Goal: Complete application form

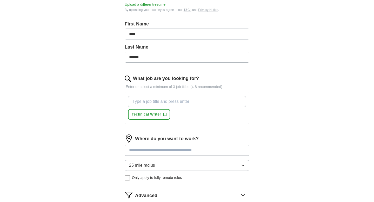
scroll to position [102, 0]
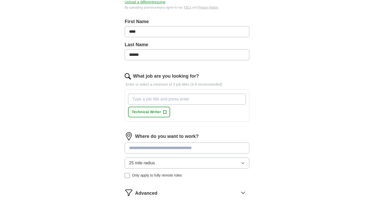
click at [136, 102] on input "What job are you looking for?" at bounding box center [187, 99] width 118 height 11
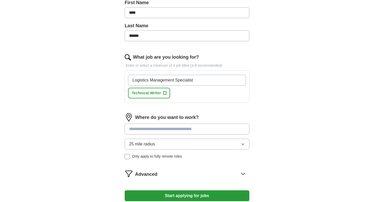
scroll to position [121, 0]
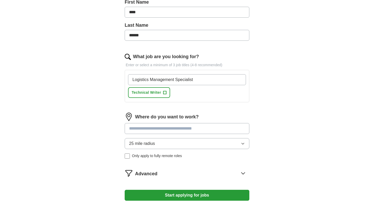
type input "Logistics Management Specialist"
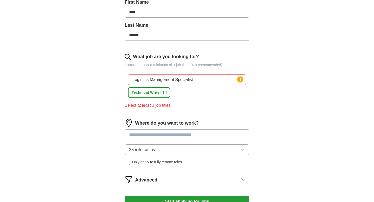
click at [132, 125] on div "Where do you want to work? 25 mile radius Only apply to fully remote roles" at bounding box center [187, 144] width 125 height 50
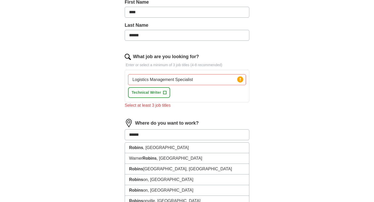
type input "******"
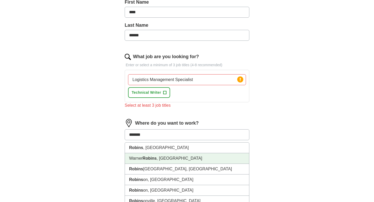
click at [140, 158] on li "[PERSON_NAME] , [GEOGRAPHIC_DATA]" at bounding box center [187, 158] width 124 height 11
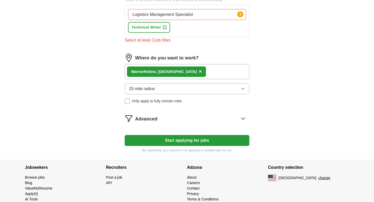
scroll to position [188, 0]
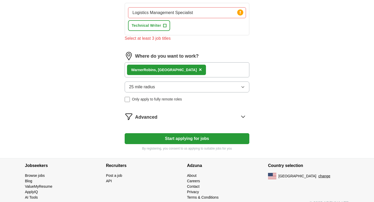
click at [171, 140] on button "Start applying for jobs" at bounding box center [187, 138] width 125 height 11
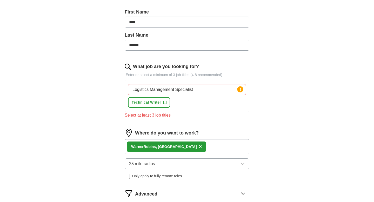
scroll to position [111, 0]
click at [167, 77] on p "Enter or select a minimum of 3 job titles (4-8 recommended)" at bounding box center [187, 74] width 125 height 5
click at [165, 75] on p "Enter or select a minimum of 3 job titles (4-8 recommended)" at bounding box center [187, 74] width 125 height 5
click at [212, 102] on div "Logistics Management Specialist Press return to add title Technical Writer +" at bounding box center [187, 96] width 120 height 28
click at [147, 117] on div "Select at least 3 job titles" at bounding box center [187, 115] width 125 height 6
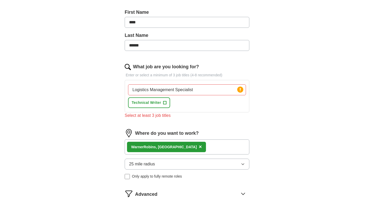
click at [196, 92] on input "Logistics Management Specialist" at bounding box center [187, 89] width 118 height 11
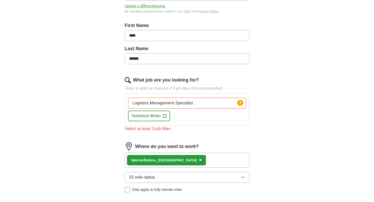
scroll to position [98, 0]
click at [191, 82] on label "What job are you looking for?" at bounding box center [166, 79] width 66 height 7
click at [191, 97] on input "Logistics Management Specialist" at bounding box center [187, 102] width 118 height 11
click at [162, 89] on p "Enter or select a minimum of 3 job titles (4-8 recommended)" at bounding box center [187, 87] width 125 height 5
click at [141, 86] on p "Enter or select a minimum of 3 job titles (4-8 recommended)" at bounding box center [187, 87] width 125 height 5
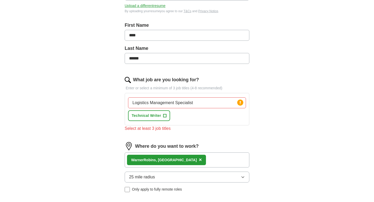
click at [128, 88] on p "Enter or select a minimum of 3 job titles (4-8 recommended)" at bounding box center [187, 87] width 125 height 5
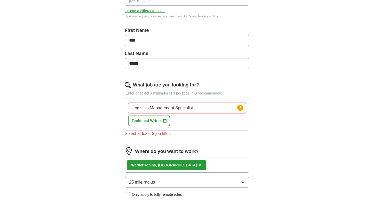
scroll to position [92, 0]
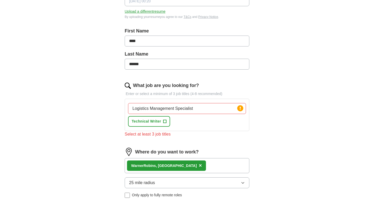
click at [147, 135] on div "Select at least 3 job titles" at bounding box center [187, 134] width 125 height 6
click at [177, 124] on div "Logistics Management Specialist Press return to add title Technical Writer +" at bounding box center [187, 115] width 120 height 28
click at [177, 117] on div "Logistics Management Specialist Press return to add title Technical Writer +" at bounding box center [187, 115] width 120 height 28
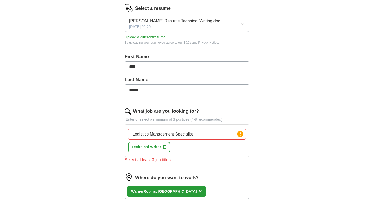
scroll to position [66, 0]
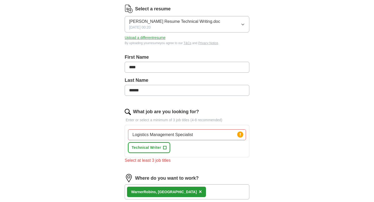
click at [157, 147] on span "Technical Writer" at bounding box center [146, 147] width 29 height 5
click at [172, 136] on input "Logistics Management Specialist" at bounding box center [187, 134] width 118 height 11
click at [194, 134] on input "Logistics Management Specialist" at bounding box center [187, 134] width 118 height 11
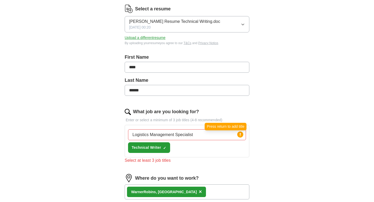
click at [240, 135] on icon at bounding box center [240, 134] width 1 height 3
click at [226, 133] on input "Logistics Management Specialist" at bounding box center [187, 134] width 118 height 11
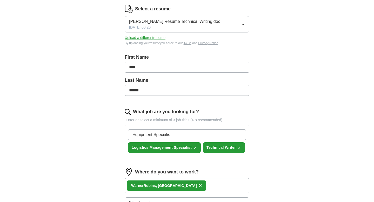
type input "Equipment Specialist"
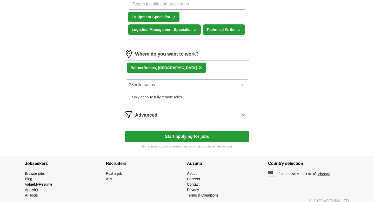
scroll to position [203, 0]
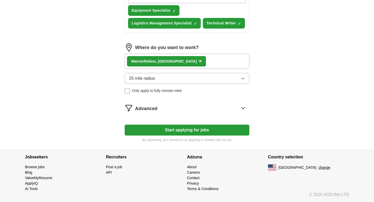
click at [206, 131] on button "Start applying for jobs" at bounding box center [187, 130] width 125 height 11
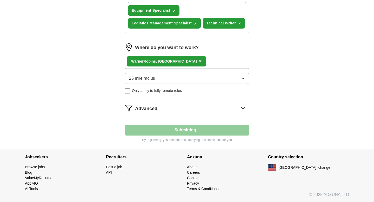
select select "**"
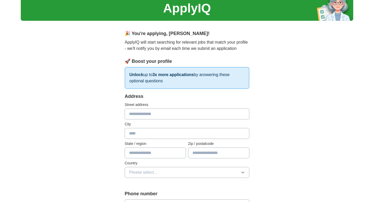
scroll to position [20, 0]
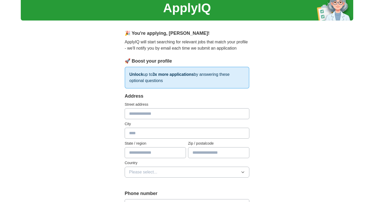
click at [165, 113] on input "text" at bounding box center [187, 113] width 125 height 11
type input "**********"
click at [149, 135] on input "text" at bounding box center [187, 133] width 125 height 11
type input "******"
type input "*******"
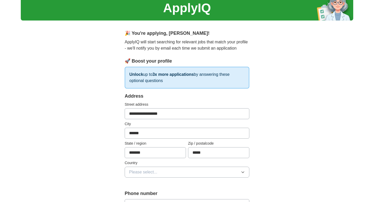
type input "*****"
click at [241, 173] on icon "button" at bounding box center [243, 172] width 4 height 4
click at [180, 194] on div "[GEOGRAPHIC_DATA]" at bounding box center [187, 195] width 116 height 6
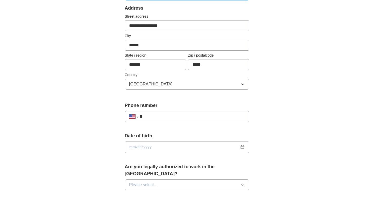
scroll to position [110, 0]
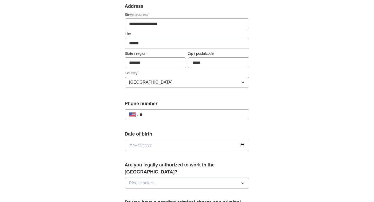
click at [158, 115] on input "**" at bounding box center [191, 115] width 105 height 6
type input "**********"
click at [143, 144] on input "date" at bounding box center [187, 145] width 125 height 11
type input "**********"
click at [134, 156] on form "**********" at bounding box center [187, 188] width 125 height 370
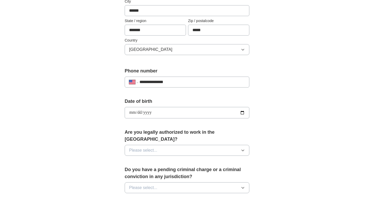
scroll to position [143, 0]
click at [243, 149] on icon "button" at bounding box center [242, 149] width 2 height 1
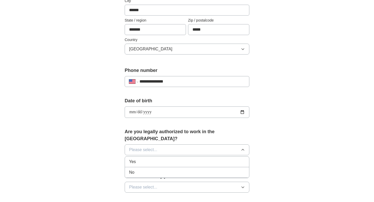
click at [213, 159] on div "Yes" at bounding box center [187, 162] width 116 height 6
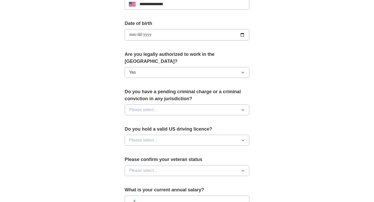
scroll to position [221, 0]
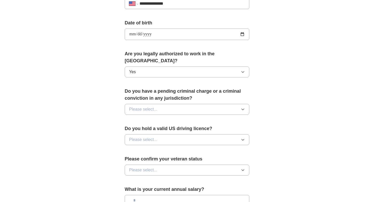
click at [242, 107] on icon "button" at bounding box center [243, 109] width 4 height 4
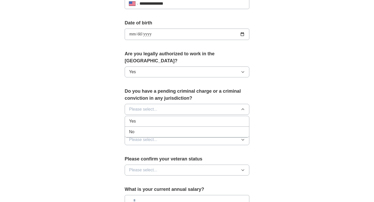
click at [211, 129] on div "No" at bounding box center [187, 132] width 116 height 6
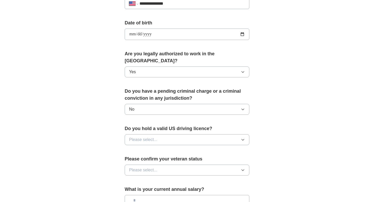
click at [244, 138] on icon "button" at bounding box center [243, 140] width 4 height 4
click at [207, 148] on div "Yes" at bounding box center [187, 151] width 116 height 6
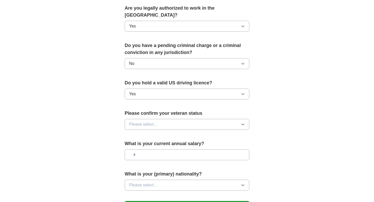
scroll to position [268, 0]
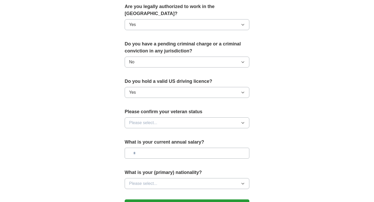
click at [243, 121] on icon "button" at bounding box center [243, 123] width 4 height 4
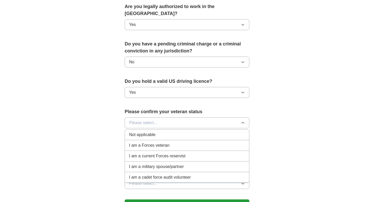
click at [197, 142] on div "I am a Forces veteran" at bounding box center [187, 145] width 116 height 6
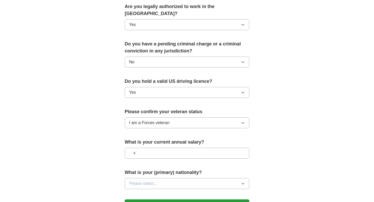
click at [190, 148] on input "text" at bounding box center [187, 153] width 125 height 11
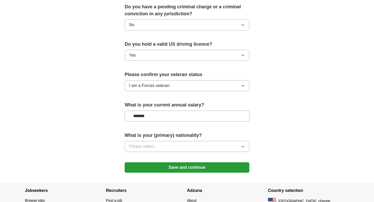
scroll to position [306, 0]
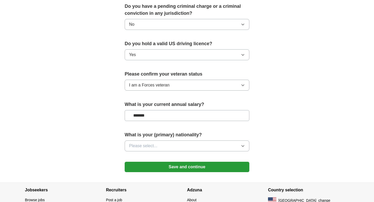
type input "*******"
click at [243, 145] on icon "button" at bounding box center [242, 145] width 2 height 1
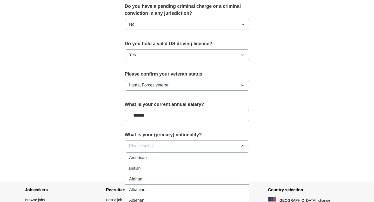
click at [203, 155] on div "American" at bounding box center [187, 158] width 116 height 6
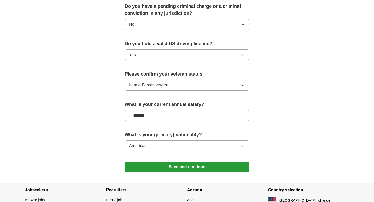
click at [196, 162] on button "Save and continue" at bounding box center [187, 167] width 125 height 10
